Goal: Contribute content

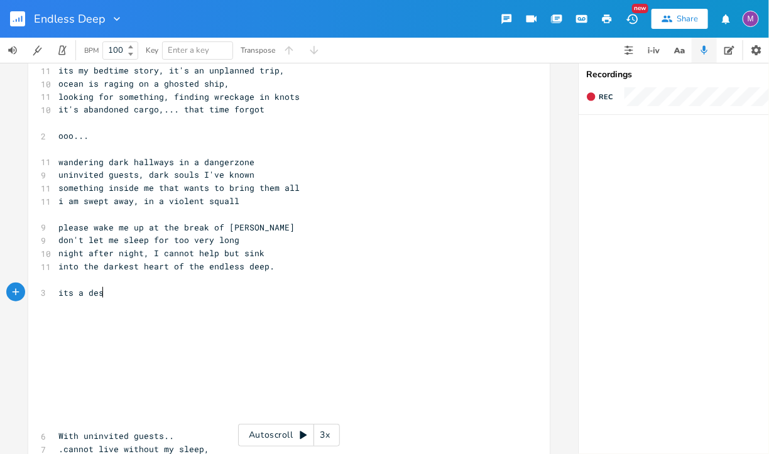
scroll to position [0, 33]
type textarea "its a desset"
type textarea "sert"
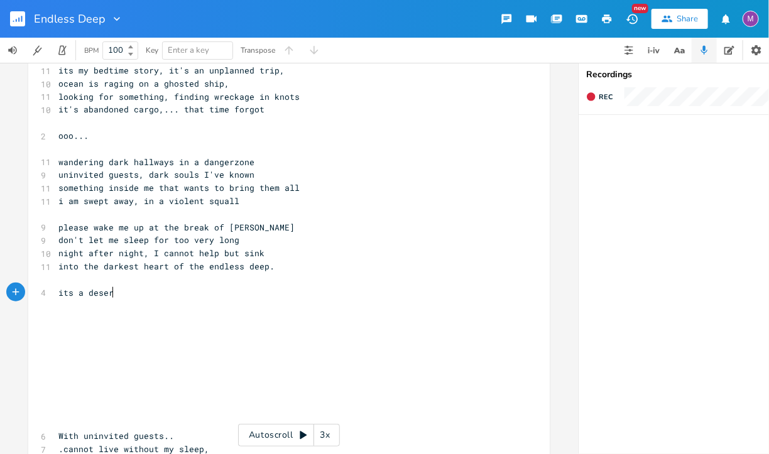
type textarea "ert"
type textarea "dry bleak desert, homes dot the land"
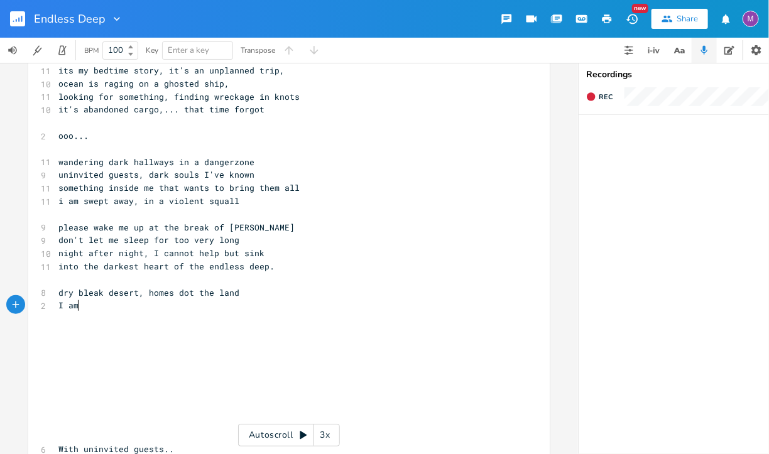
scroll to position [0, 17]
type textarea "I am not sure where to d"
type textarea "people"
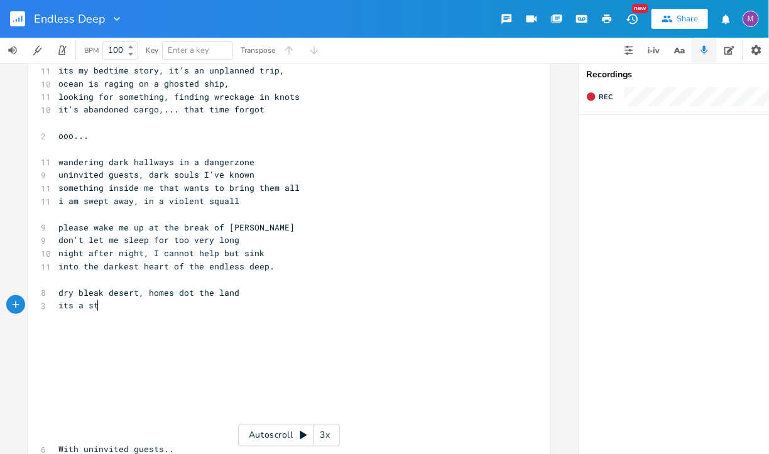
type textarea "its a star"
type textarea "range place"
type textarea "i don't know where I am, but theres danger ahead"
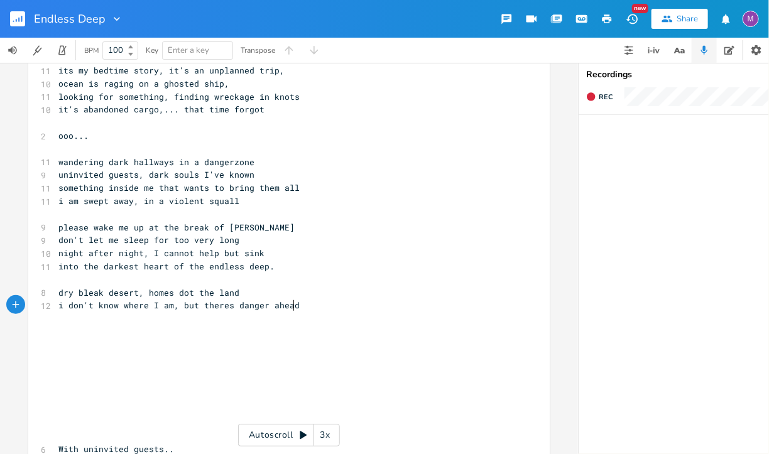
scroll to position [0, 185]
click at [293, 306] on pre "i don't know where I am, but theres danger ahead" at bounding box center [283, 305] width 454 height 13
click at [66, 299] on pre "i don't know where I am, but theres danger ahead" at bounding box center [283, 305] width 454 height 13
click at [63, 308] on span "i don't know where I am, but theres danger ahead" at bounding box center [178, 305] width 241 height 11
type textarea "I"
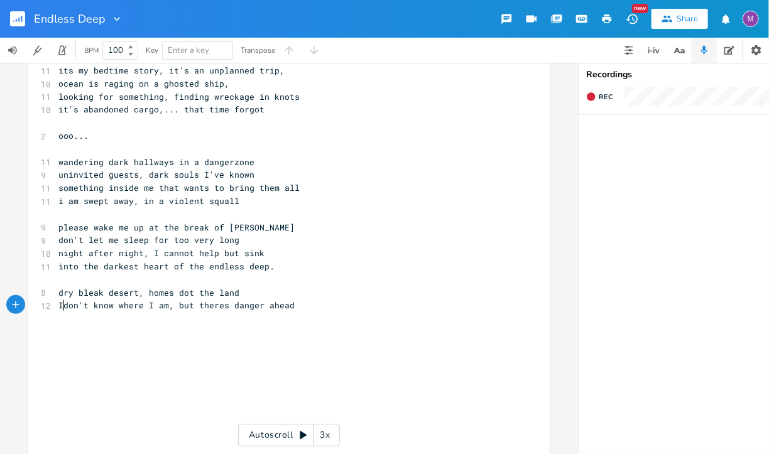
scroll to position [0, 3]
click at [299, 307] on pre "I don't know where I am, but theres danger ahead" at bounding box center [283, 305] width 454 height 13
type textarea "I'm hidingo"
type textarea "u"
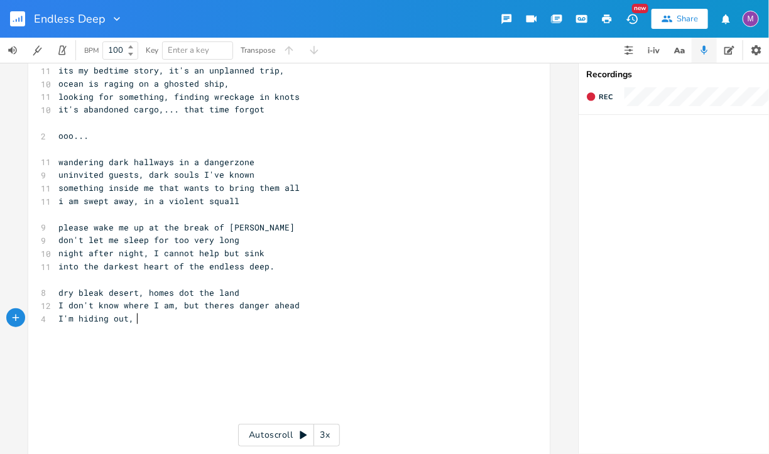
type textarea "out, o"
type textarea "so."
type textarea "do"
type textarea "on't"
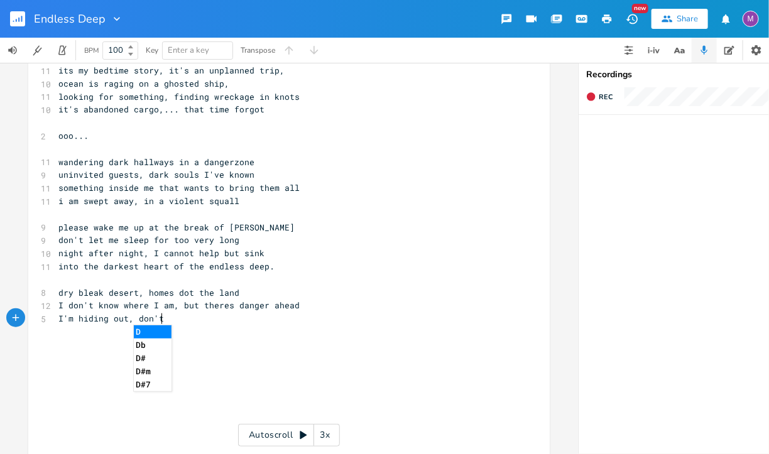
scroll to position [0, 13]
type textarea "so I cannot bef"
type textarea "found"
click at [209, 292] on span "dry bleak desert, homes dot the land" at bounding box center [148, 292] width 181 height 11
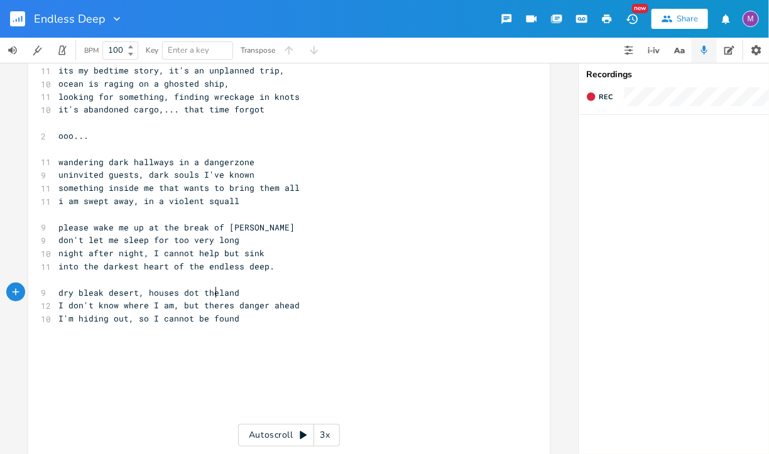
type textarea "houses dot the"
click at [236, 317] on pre "I'm hiding out, so I cannot be found" at bounding box center [283, 318] width 454 height 13
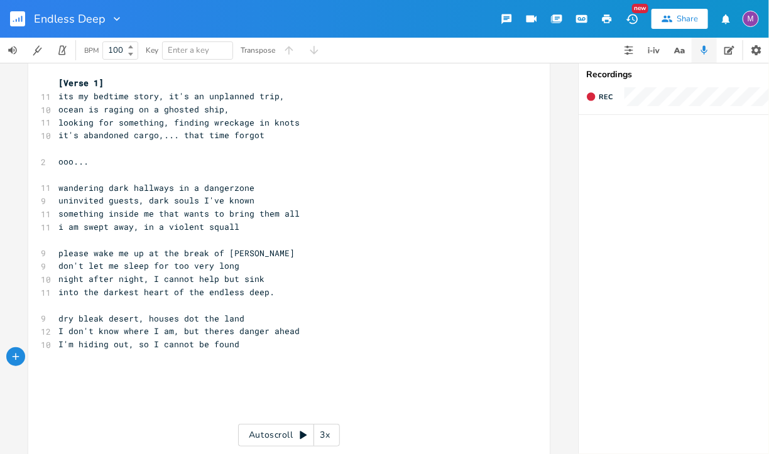
scroll to position [207, 0]
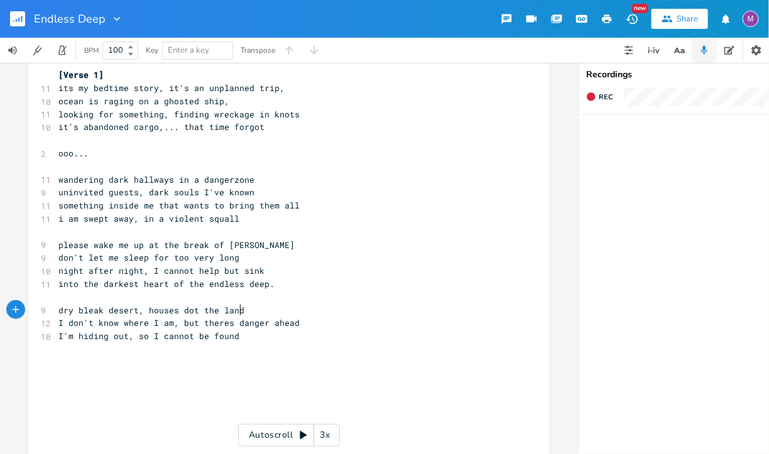
click at [241, 314] on pre "dry bleak desert, houses dot the land" at bounding box center [283, 310] width 454 height 13
type textarea "a strange,"
click at [248, 339] on pre "I'm hiding out, so I cannot be found" at bounding box center [283, 336] width 454 height 13
type textarea "I'm"
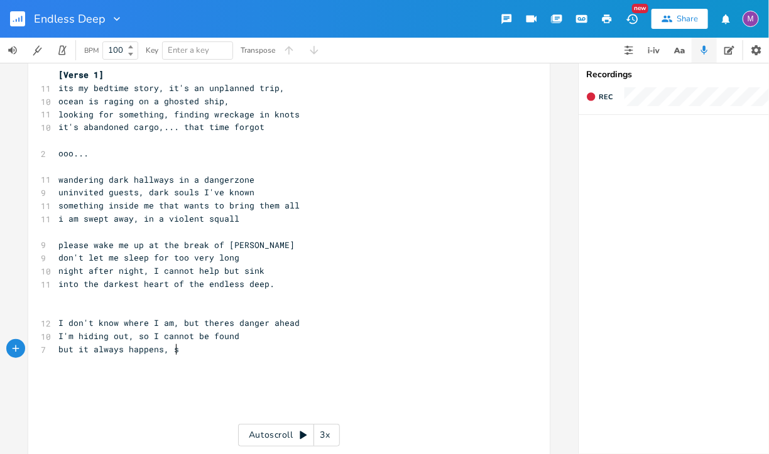
scroll to position [0, 94]
type textarea "but it always happens, so"
type textarea "it ahp"
type textarea "h"
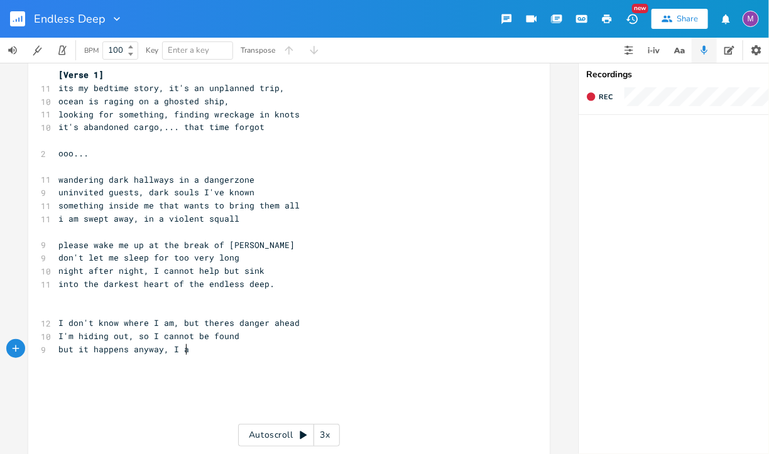
type textarea "happens anyway, I am"
type textarea "I am"
click at [234, 335] on pre "I'm hiding out, so I cannot be found" at bounding box center [283, 336] width 454 height 13
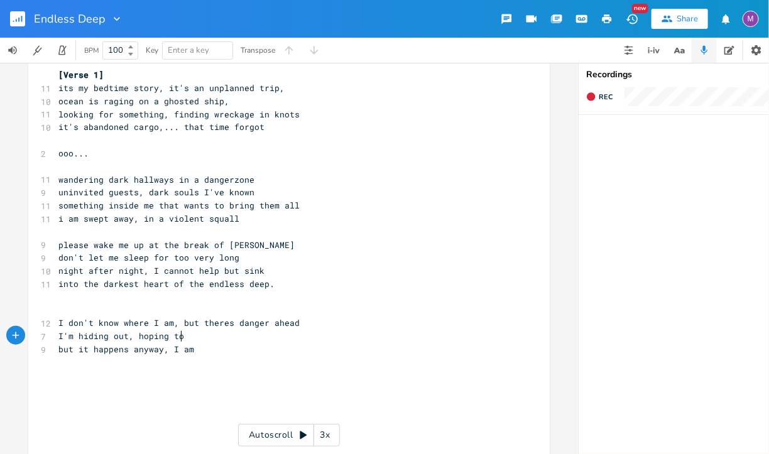
type textarea "hoping to m"
type textarea "no"
type textarea "t make a sound"
click at [201, 344] on pre "but it happens anyway, I am" at bounding box center [283, 349] width 454 height 13
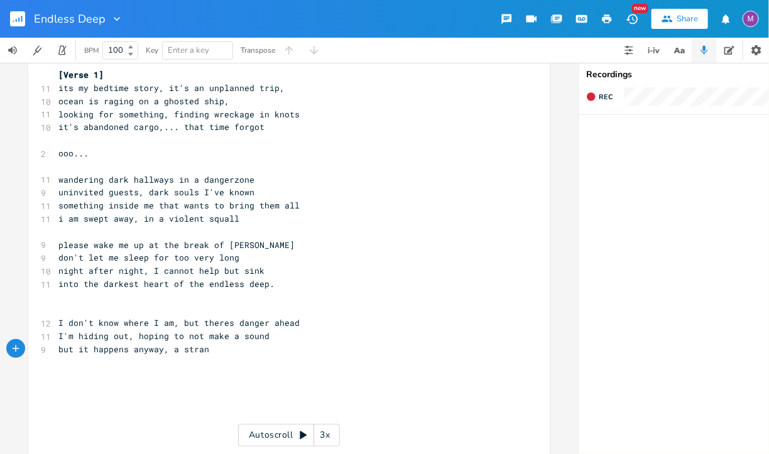
type textarea "a [PERSON_NAME]"
type textarea "I am al"
type textarea "I am found"
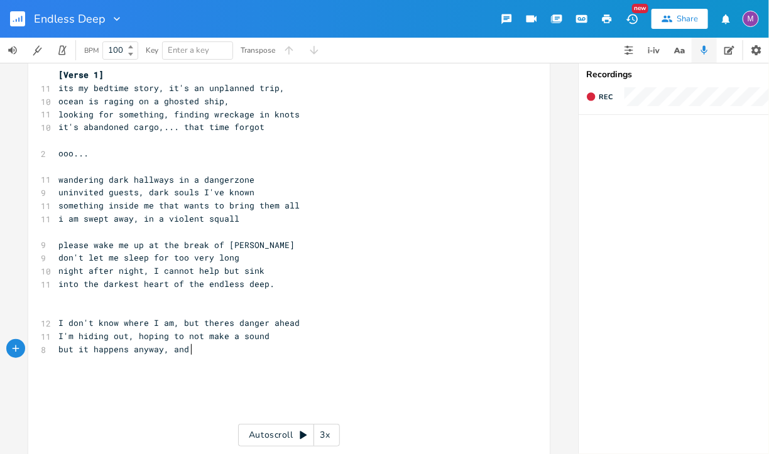
scroll to position [0, 15]
type textarea "and t"
type textarea "the b"
type textarea "ut the person that will hurt,"
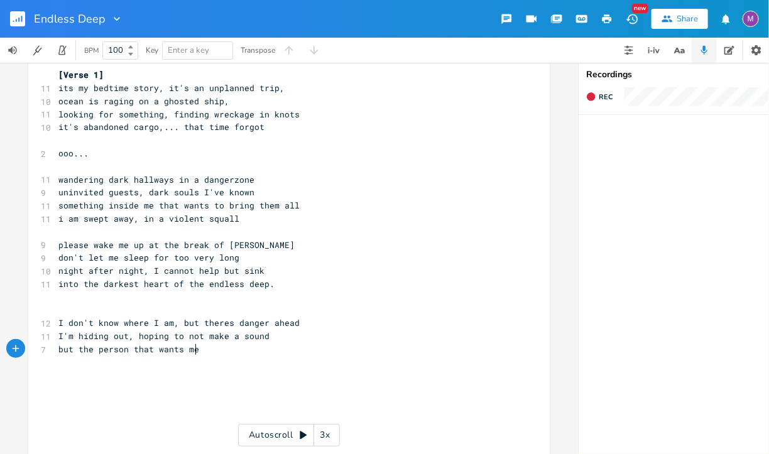
scroll to position [0, 53]
type textarea "that wants me hurt,"
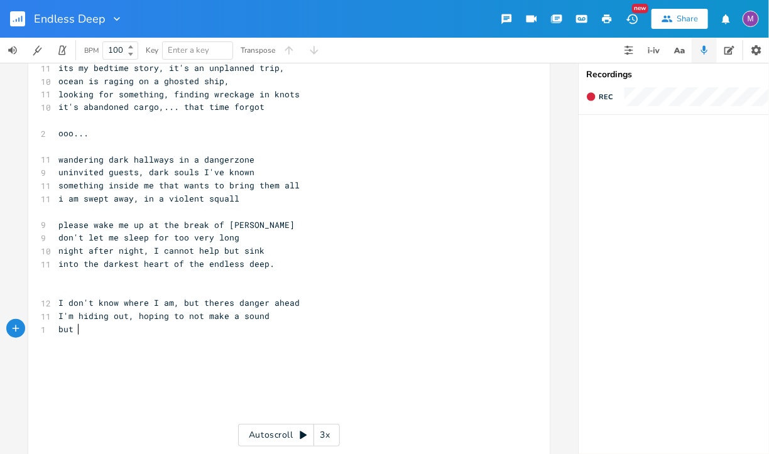
scroll to position [230, 0]
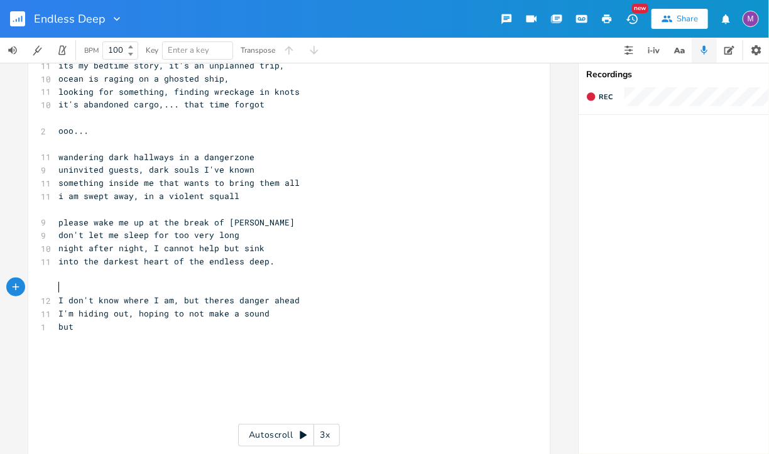
click at [58, 287] on pre "​" at bounding box center [283, 287] width 454 height 13
type textarea "A strange town, [GEOGRAPHIC_DATA]"
type textarea "berin"
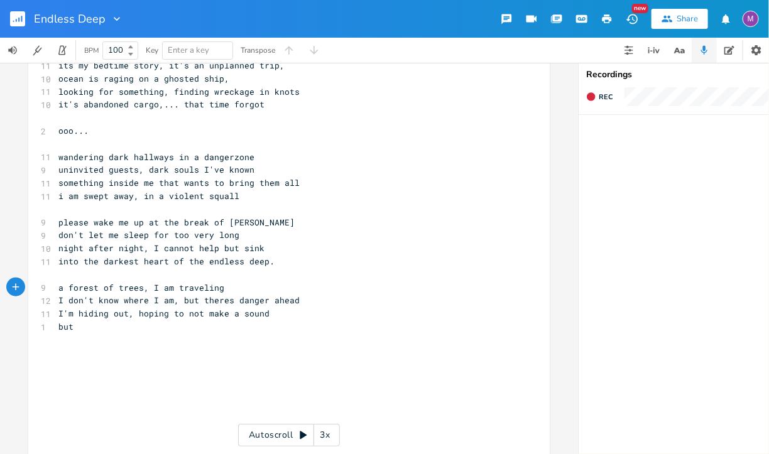
scroll to position [0, 115]
type textarea "a forest of trees, I am traveling on foot"
click at [292, 300] on pre "I don't know where I am, but theres danger ahead" at bounding box center [283, 300] width 454 height 13
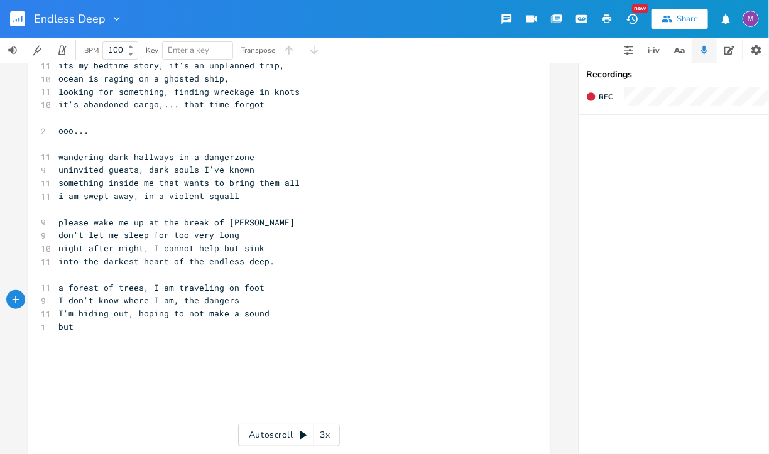
type textarea "the dangers"
